Goal: Find specific page/section: Find specific page/section

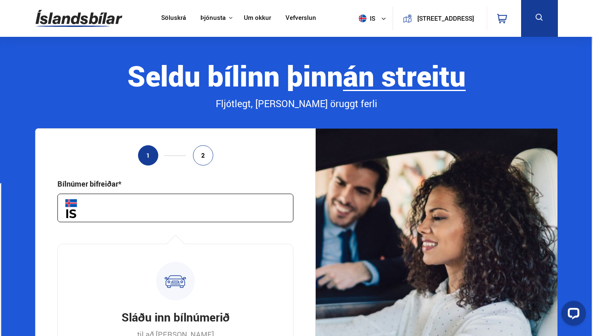
click at [367, 12] on button "is" at bounding box center [374, 18] width 37 height 24
click at [358, 33] on link "en" at bounding box center [368, 35] width 44 height 12
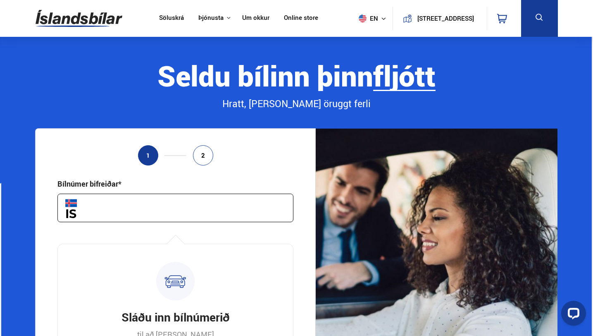
click at [291, 17] on link "Online store" at bounding box center [301, 18] width 34 height 9
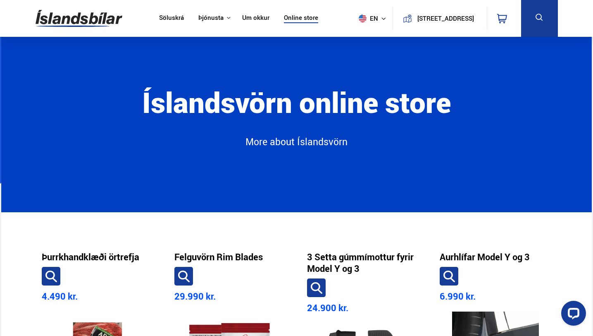
click at [169, 20] on link "Söluskrá" at bounding box center [171, 18] width 25 height 9
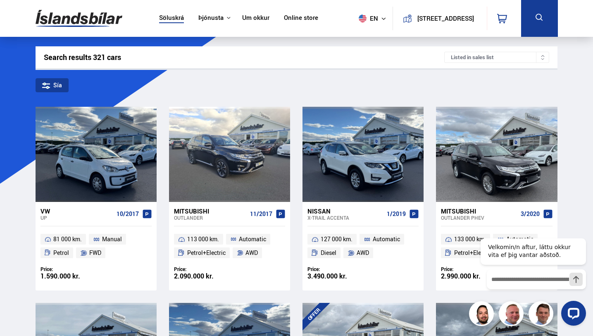
click at [57, 90] on div "Sía" at bounding box center [52, 85] width 33 height 14
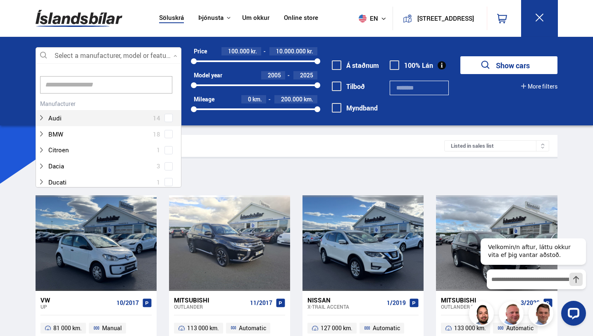
click at [108, 58] on div at bounding box center [109, 56] width 146 height 17
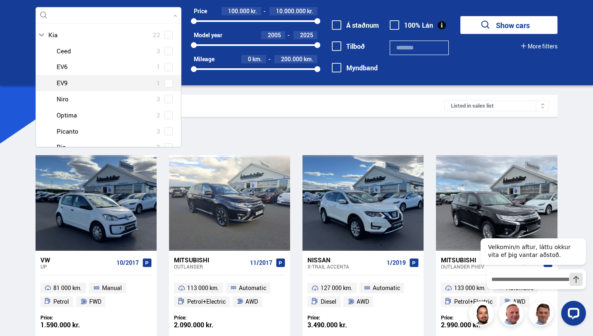
scroll to position [53, 0]
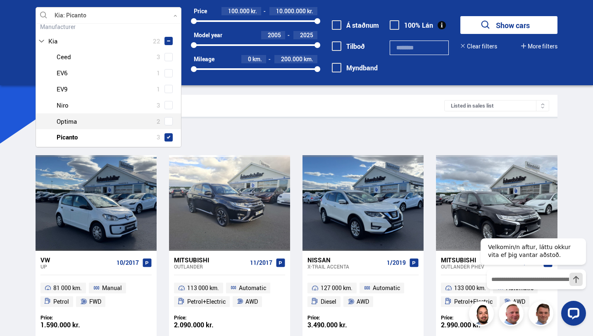
click at [162, 121] on div "Kia Ceed 3 Kia EV6 1 Kia EV9 1 Kia Niro 3 Kia Optima 2 Kia Picanto 3 Kia Rio 2 …" at bounding box center [109, 137] width 146 height 177
type input "**"
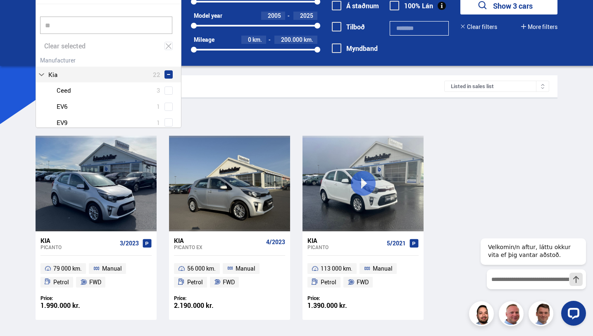
scroll to position [61, 0]
